Goal: Find specific page/section: Find specific page/section

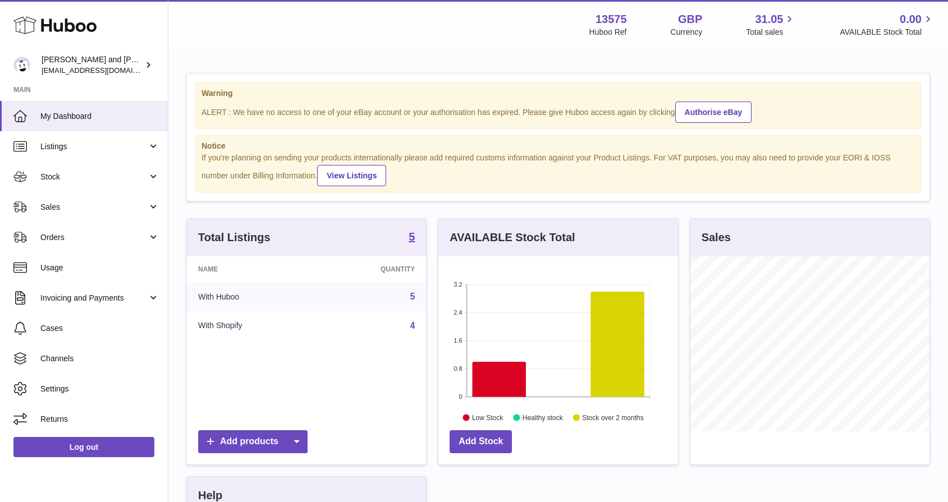
scroll to position [175, 240]
click at [94, 183] on link "Stock" at bounding box center [84, 177] width 168 height 30
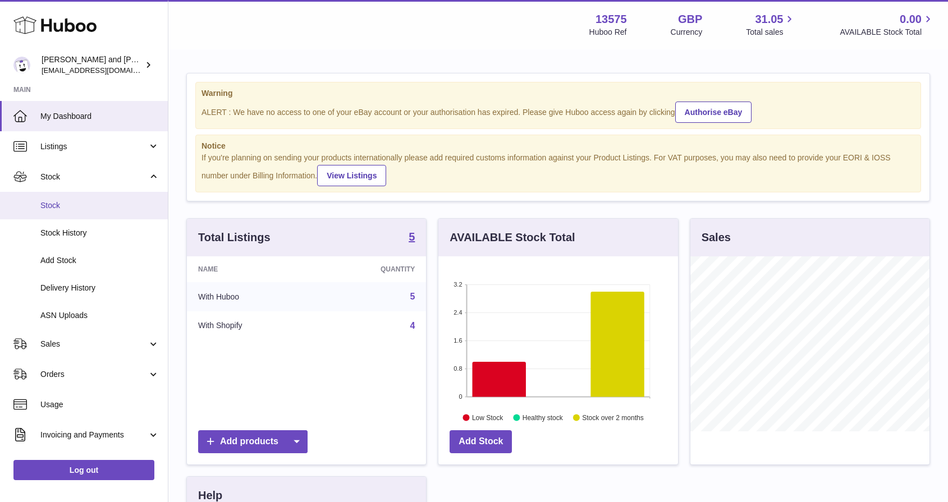
click at [94, 204] on span "Stock" at bounding box center [99, 205] width 119 height 11
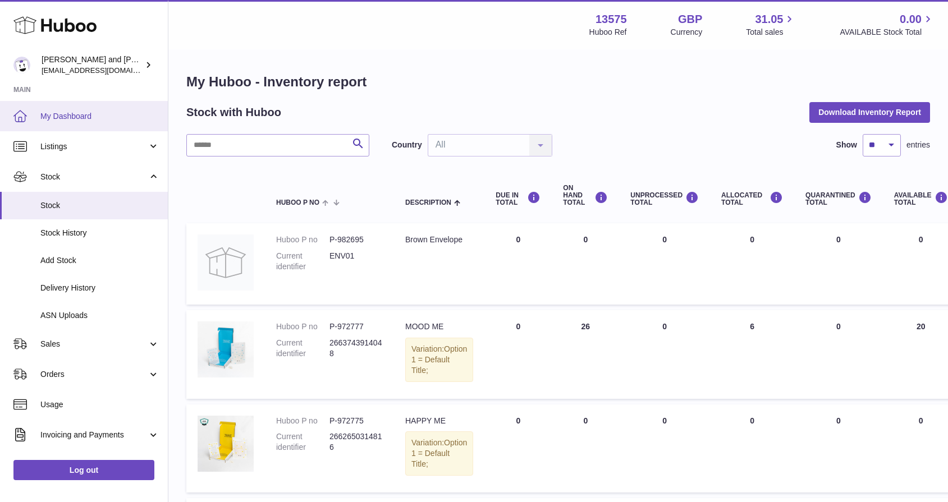
click at [86, 112] on span "My Dashboard" at bounding box center [99, 116] width 119 height 11
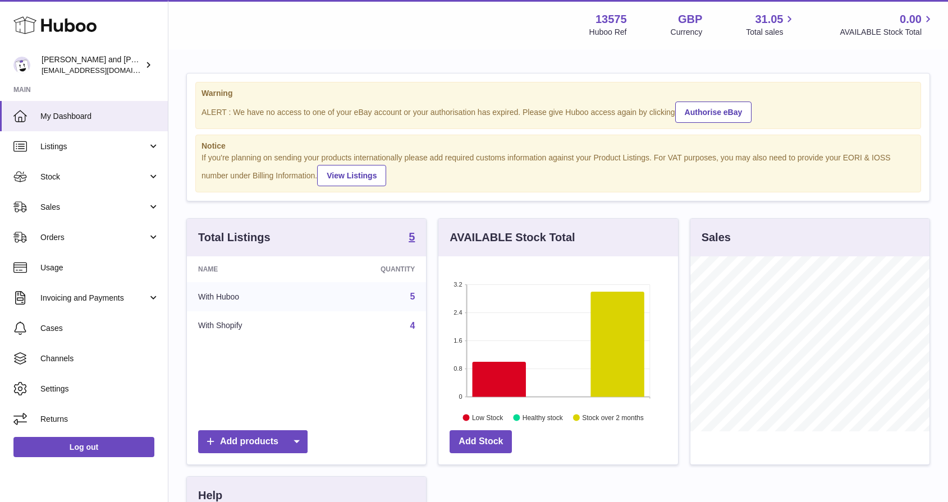
scroll to position [175, 240]
click at [53, 187] on link "Stock" at bounding box center [84, 177] width 168 height 30
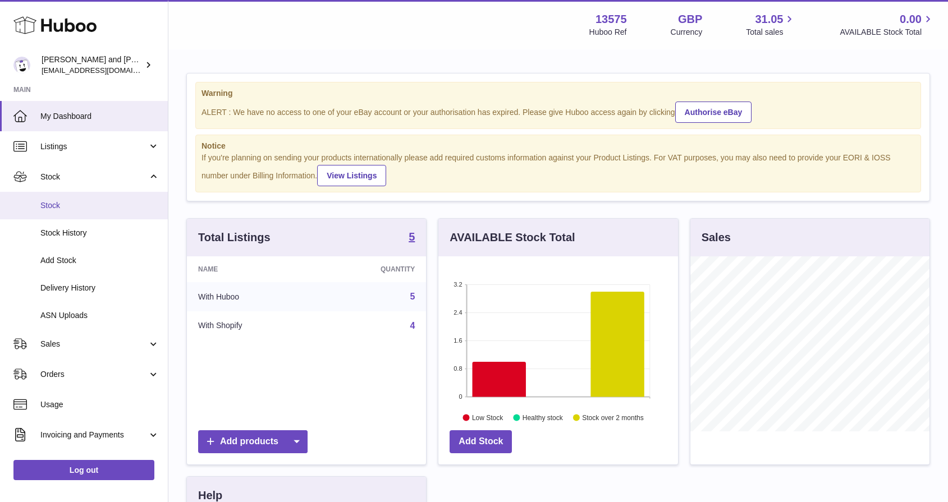
click at [54, 208] on span "Stock" at bounding box center [99, 205] width 119 height 11
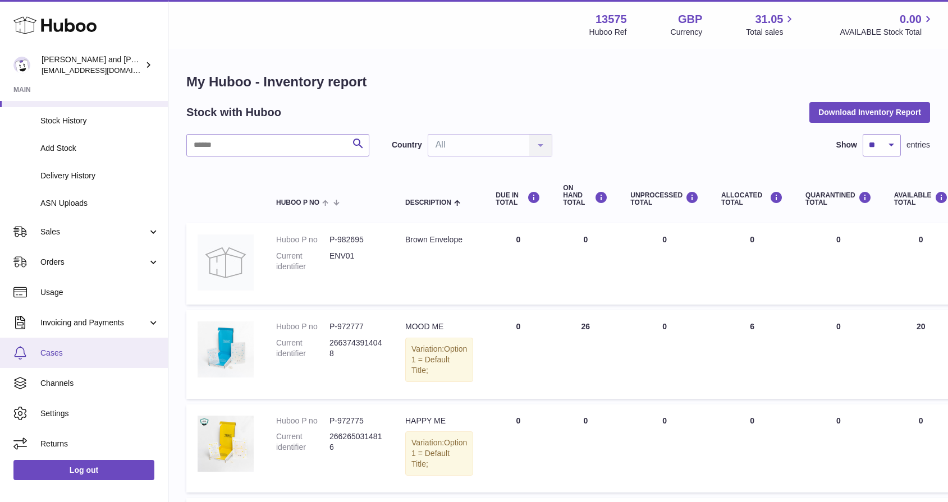
scroll to position [112, 0]
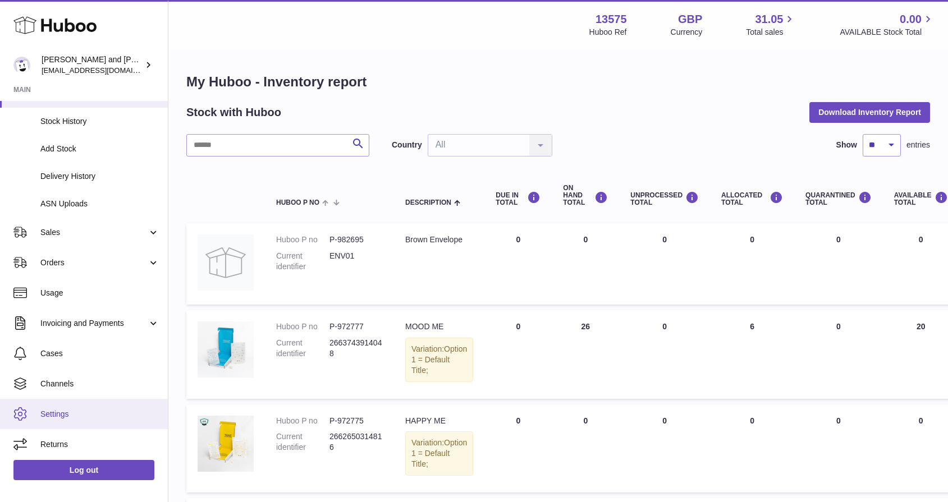
click at [76, 402] on link "Settings" at bounding box center [84, 414] width 168 height 30
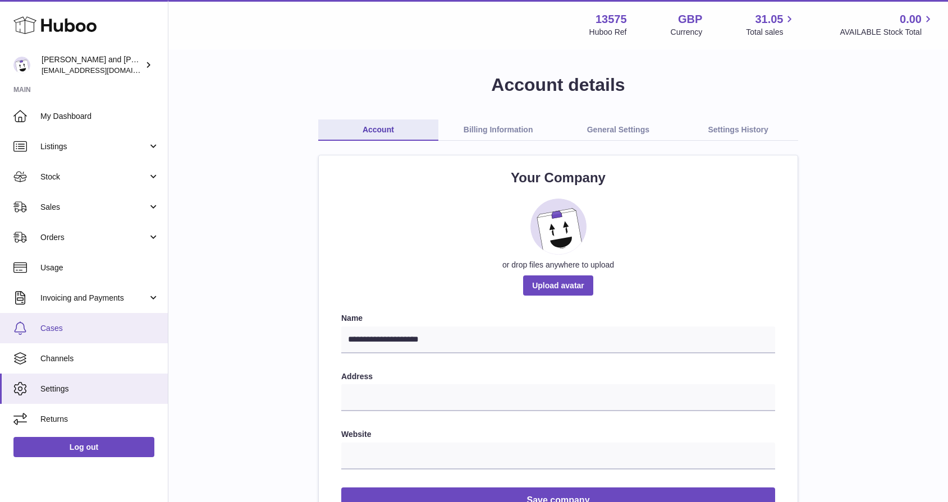
click at [53, 319] on link "Cases" at bounding box center [84, 328] width 168 height 30
